Goal: Check status: Check status

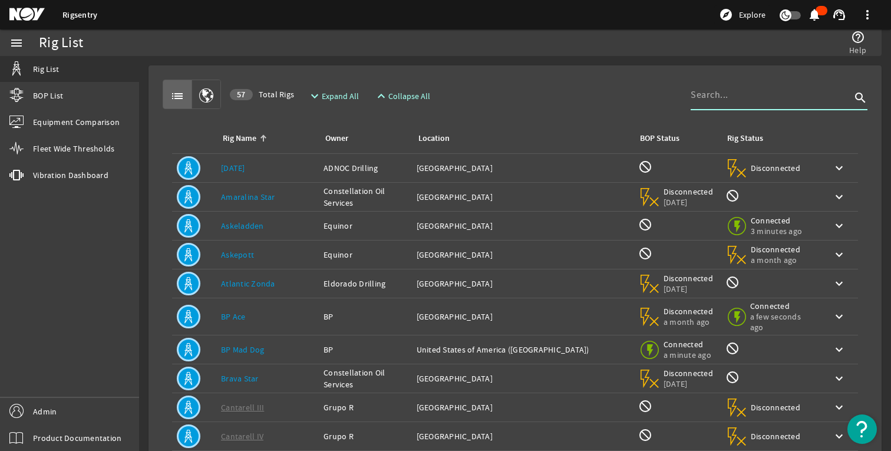
click at [722, 100] on input at bounding box center [771, 95] width 160 height 14
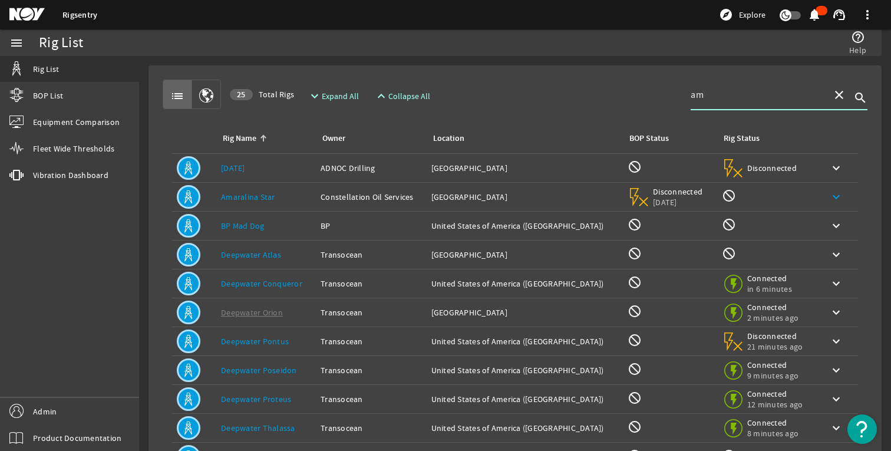
type input "am"
click at [829, 199] on mat-icon "keyboard_arrow_down" at bounding box center [836, 197] width 14 height 14
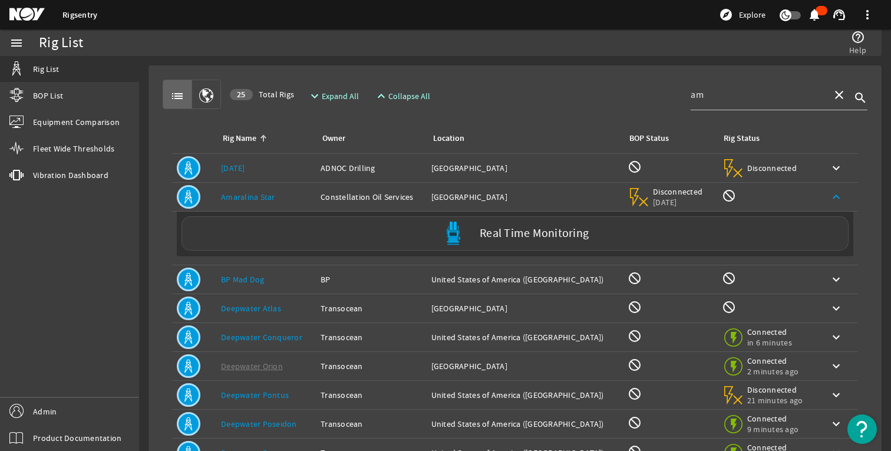
click at [484, 232] on label "Real Time Monitoring" at bounding box center [534, 233] width 109 height 12
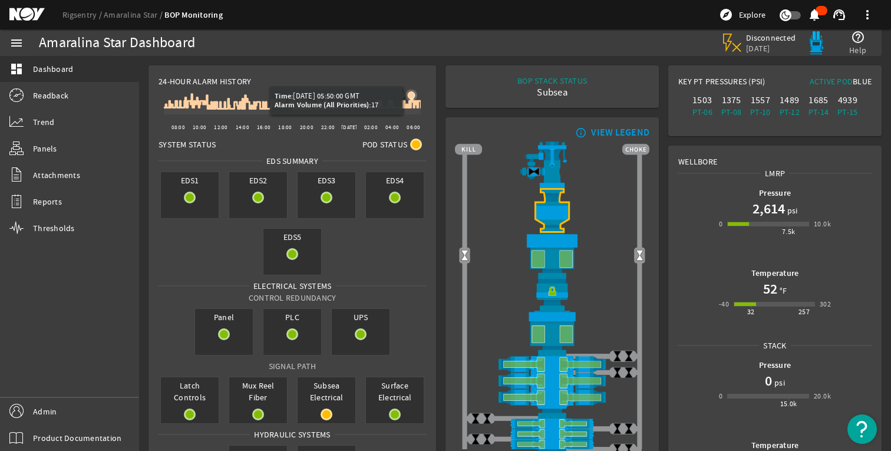
click at [412, 92] on icon at bounding box center [411, 95] width 7 height 7
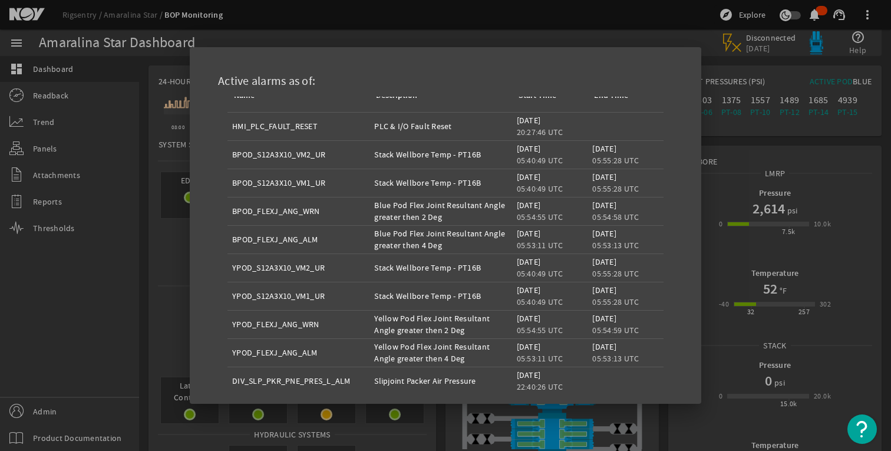
scroll to position [105, 0]
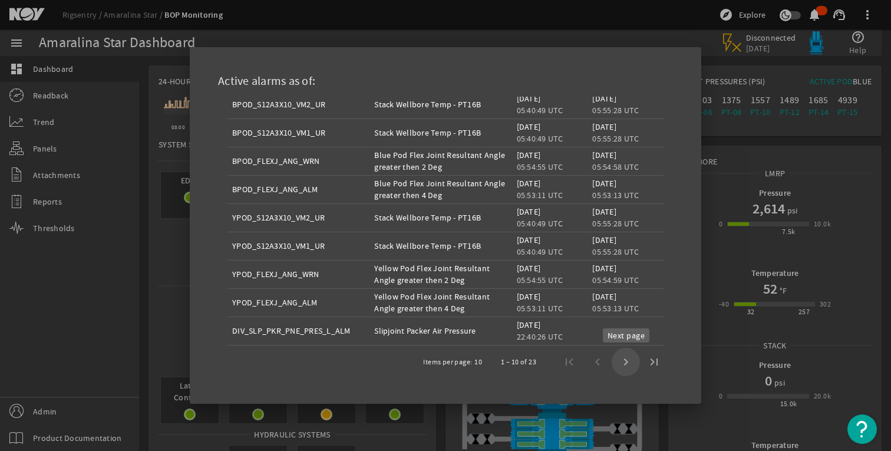
click at [628, 361] on span "Next page" at bounding box center [626, 362] width 28 height 28
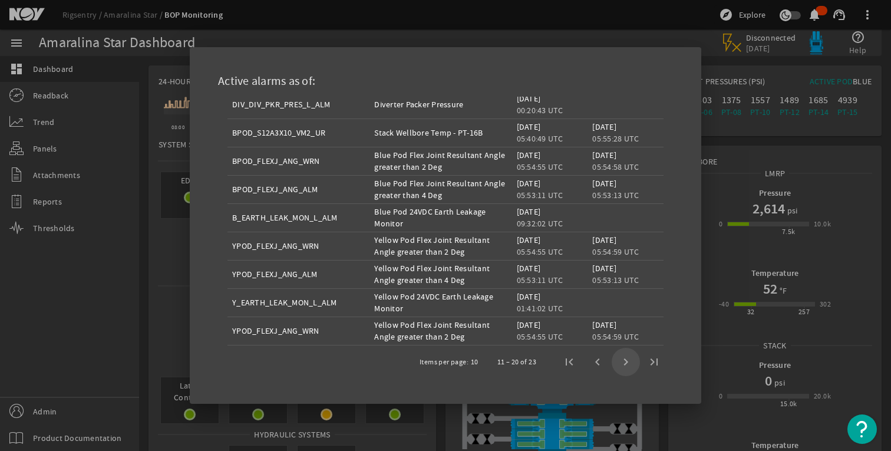
click at [628, 361] on span "Next page" at bounding box center [626, 362] width 28 height 28
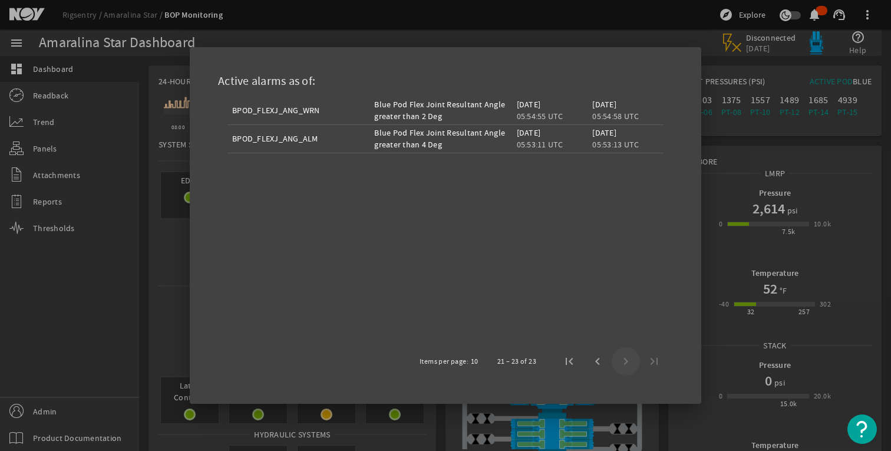
scroll to position [99, 0]
click at [113, 298] on div at bounding box center [445, 225] width 891 height 451
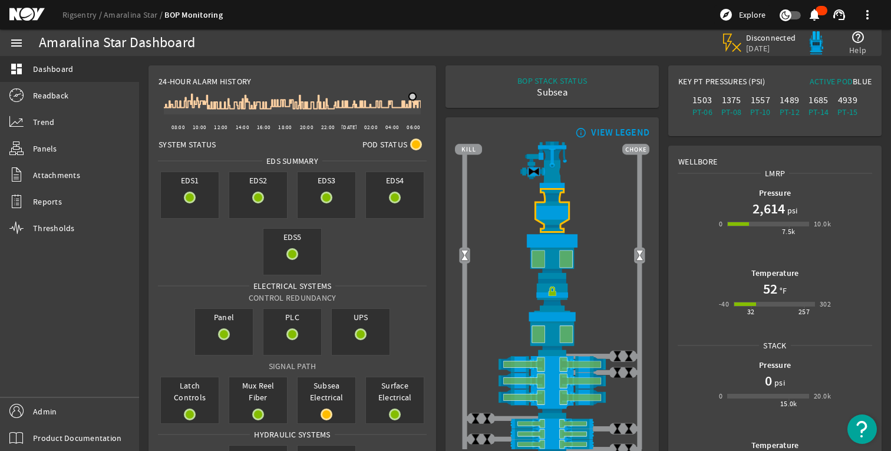
click at [410, 51] on div "Amaralina Star Dashboard" at bounding box center [245, 42] width 413 height 27
click at [628, 30] on div "Disconnected [DATE] help_outline Help" at bounding box center [662, 42] width 420 height 27
click at [575, 37] on div "Disconnected [DATE] help_outline Help" at bounding box center [662, 42] width 420 height 27
